Goal: Find specific page/section: Find specific page/section

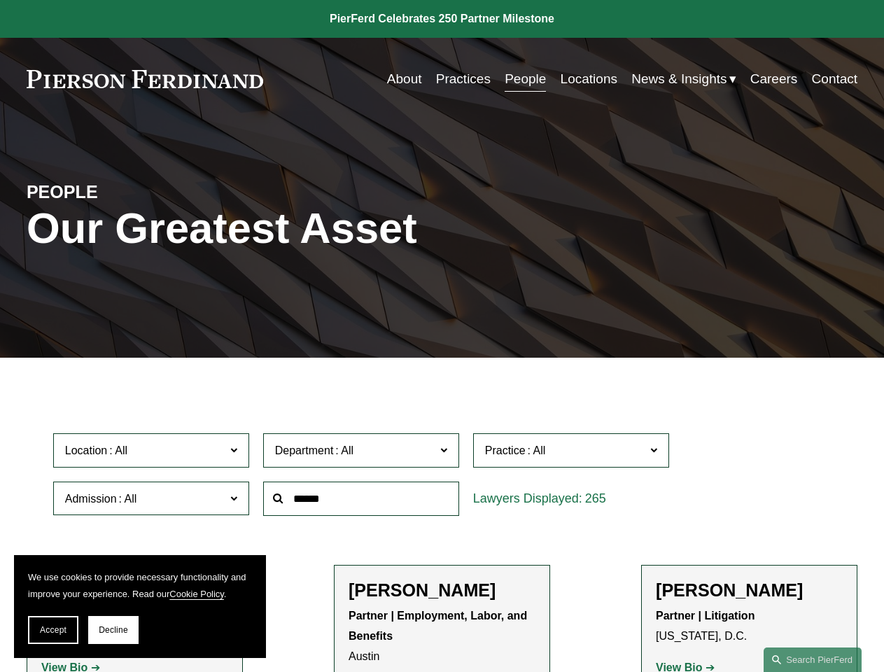
click at [53, 630] on span "Accept" at bounding box center [53, 630] width 27 height 10
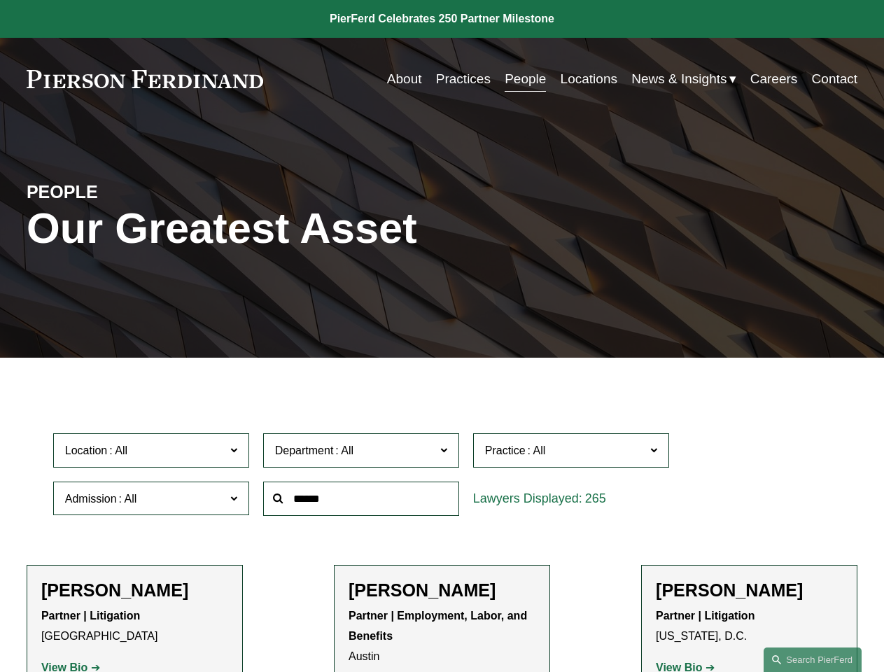
click at [113, 630] on p "Partner | Litigation [GEOGRAPHIC_DATA]" at bounding box center [134, 626] width 187 height 41
click at [442, 523] on div at bounding box center [361, 499] width 210 height 48
click at [442, 475] on div "Department All Corporate Employment, Labor, and Benefits Intellectual Property …" at bounding box center [361, 450] width 210 height 48
click at [152, 454] on span "Location" at bounding box center [145, 450] width 160 height 19
click at [362, 454] on span "Department" at bounding box center [355, 450] width 160 height 19
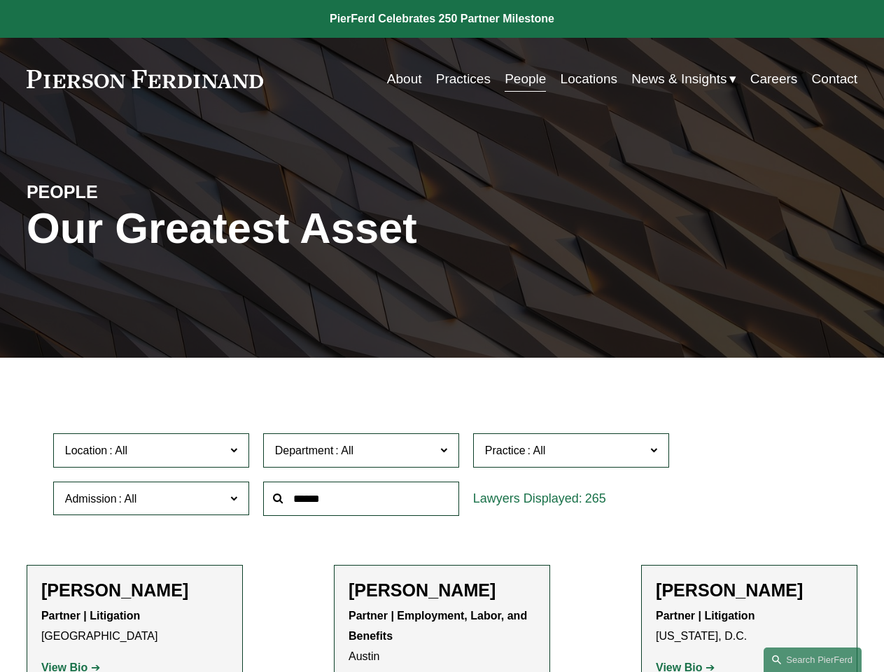
click at [572, 454] on span "Practice" at bounding box center [565, 450] width 160 height 19
click at [0, 0] on link "All" at bounding box center [0, 0] width 0 height 0
click at [362, 502] on input "text" at bounding box center [361, 499] width 196 height 34
